Goal: Check status

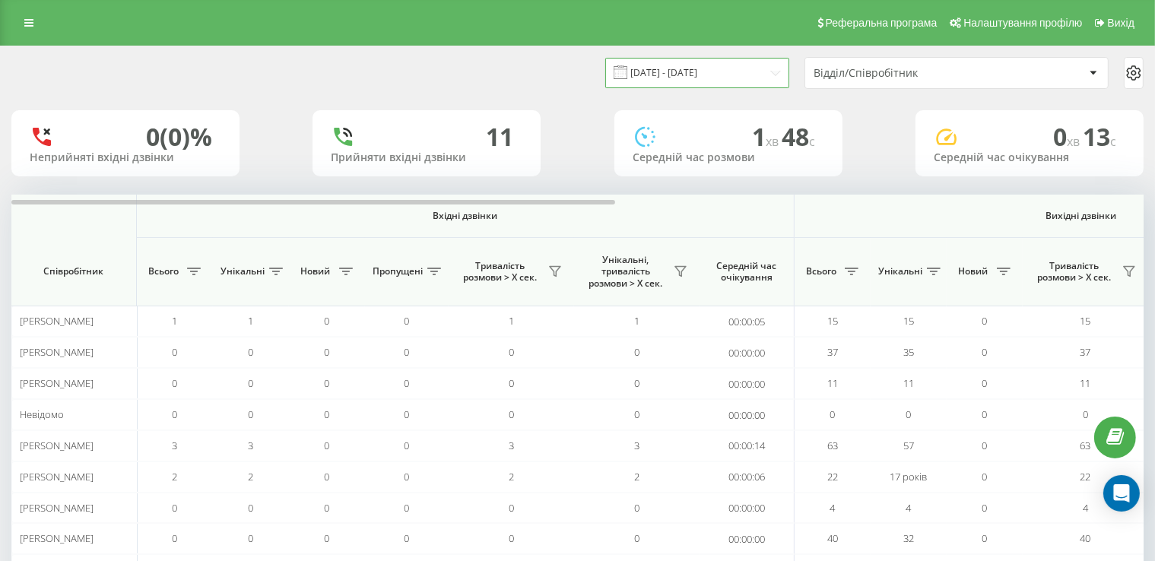
click at [746, 77] on input "[DATE] - [DATE]" at bounding box center [698, 73] width 184 height 30
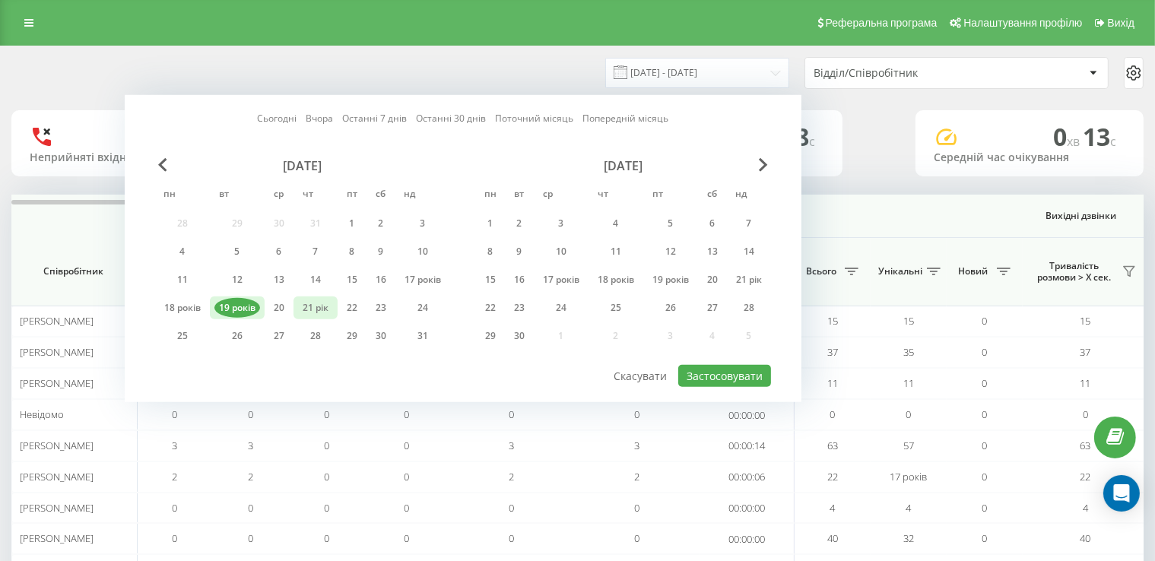
click at [309, 314] on div "21 рік" at bounding box center [315, 308] width 35 height 20
click at [741, 376] on font "Застосовувати" at bounding box center [725, 376] width 76 height 14
type input "[DATE] - [DATE]"
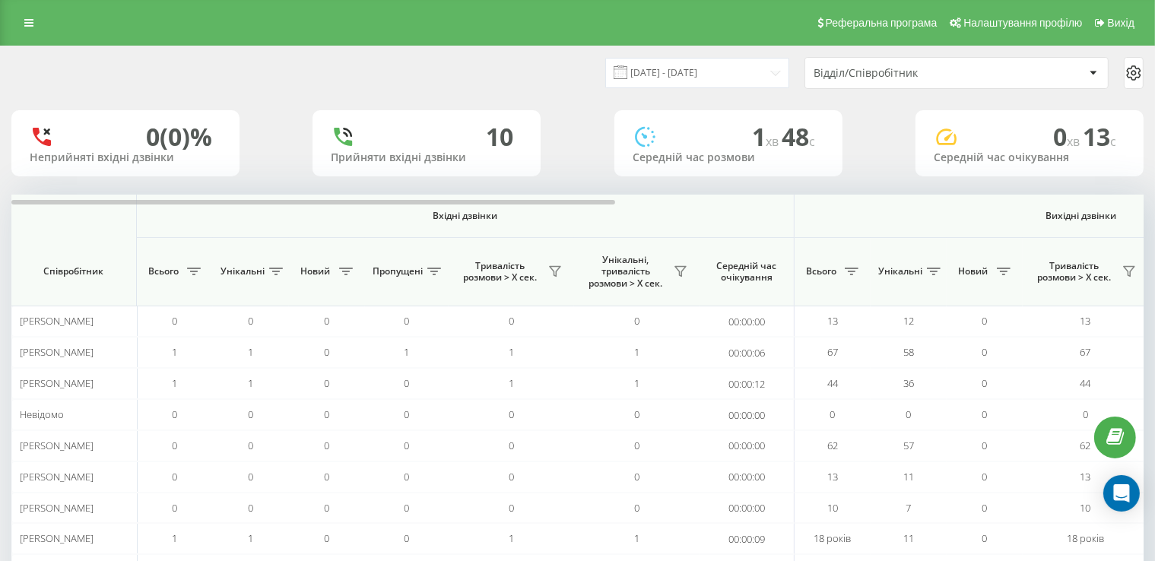
click at [941, 72] on div "Відділ/Співробітник" at bounding box center [905, 73] width 182 height 13
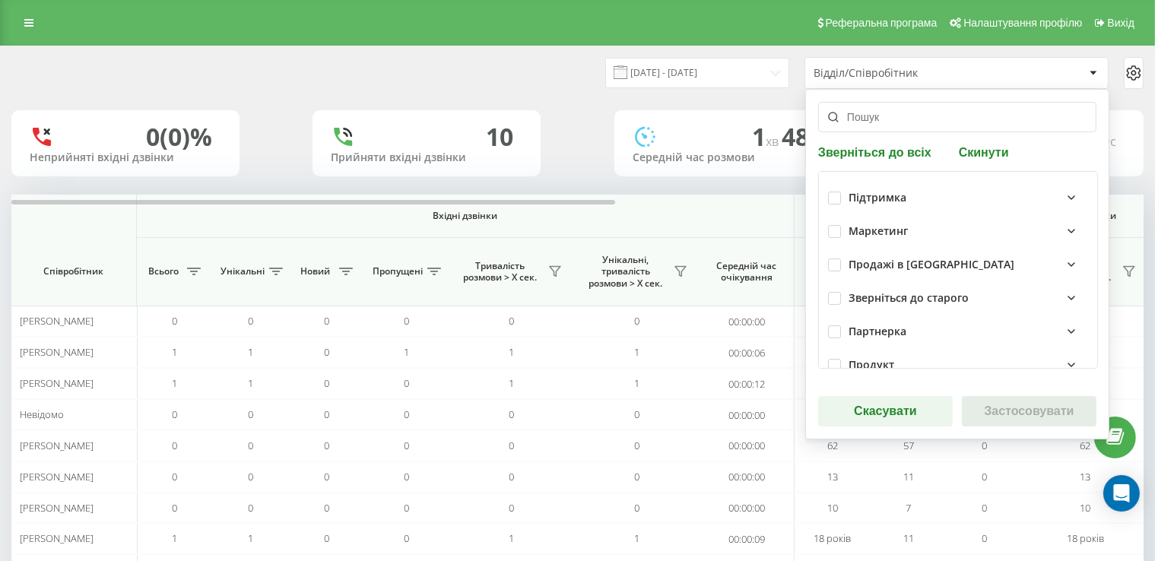
click at [921, 110] on input "text" at bounding box center [957, 117] width 278 height 30
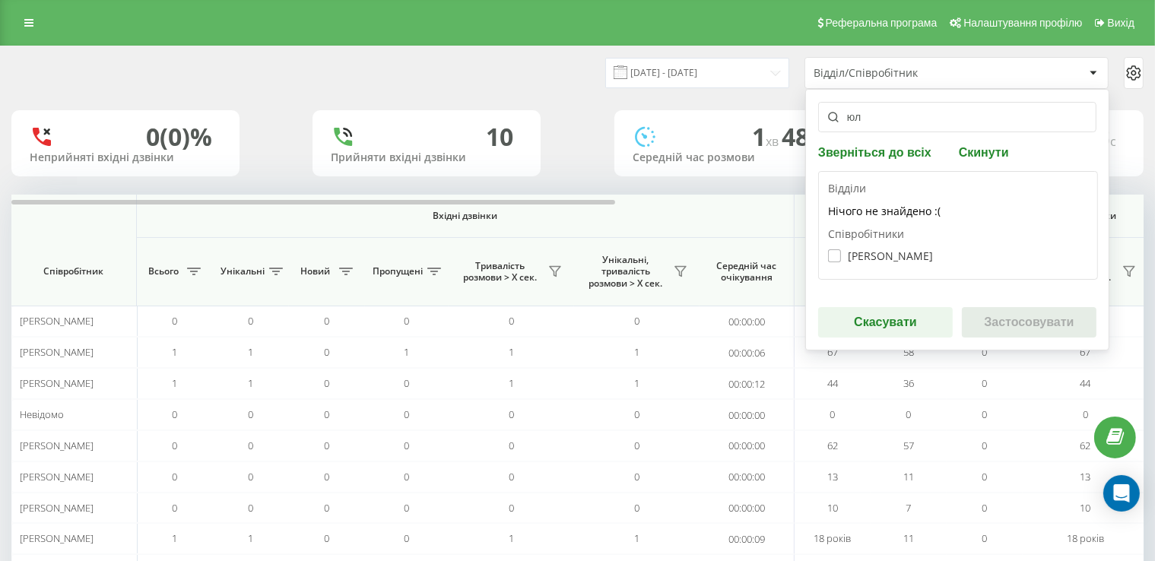
type input "юл"
click at [919, 256] on font "[PERSON_NAME]" at bounding box center [890, 256] width 85 height 14
checkbox input "true"
click at [1006, 320] on font "Застосовувати" at bounding box center [1029, 322] width 90 height 13
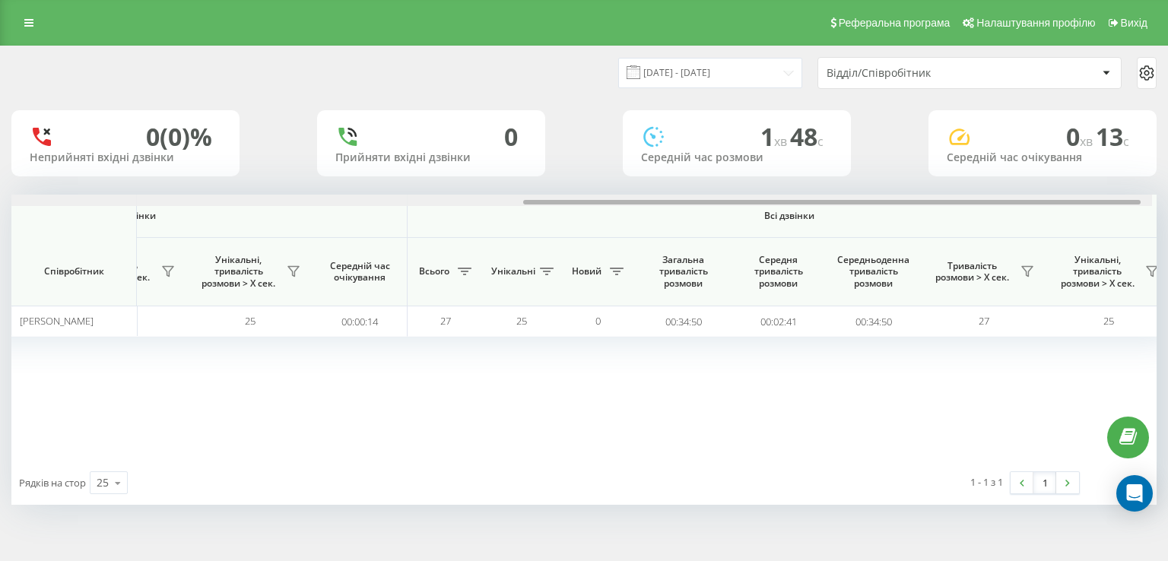
scroll to position [0, 977]
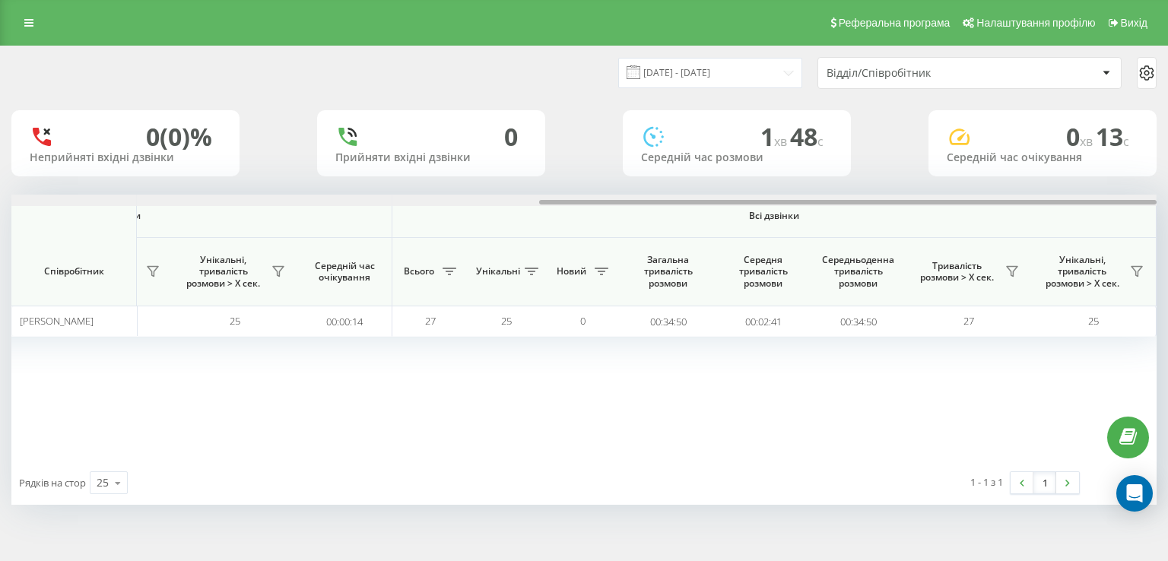
drag, startPoint x: 599, startPoint y: 207, endPoint x: 1108, endPoint y: 205, distance: 508.9
click at [1125, 202] on div at bounding box center [848, 202] width 618 height 5
